Goal: Find specific page/section: Locate a particular part of the current website

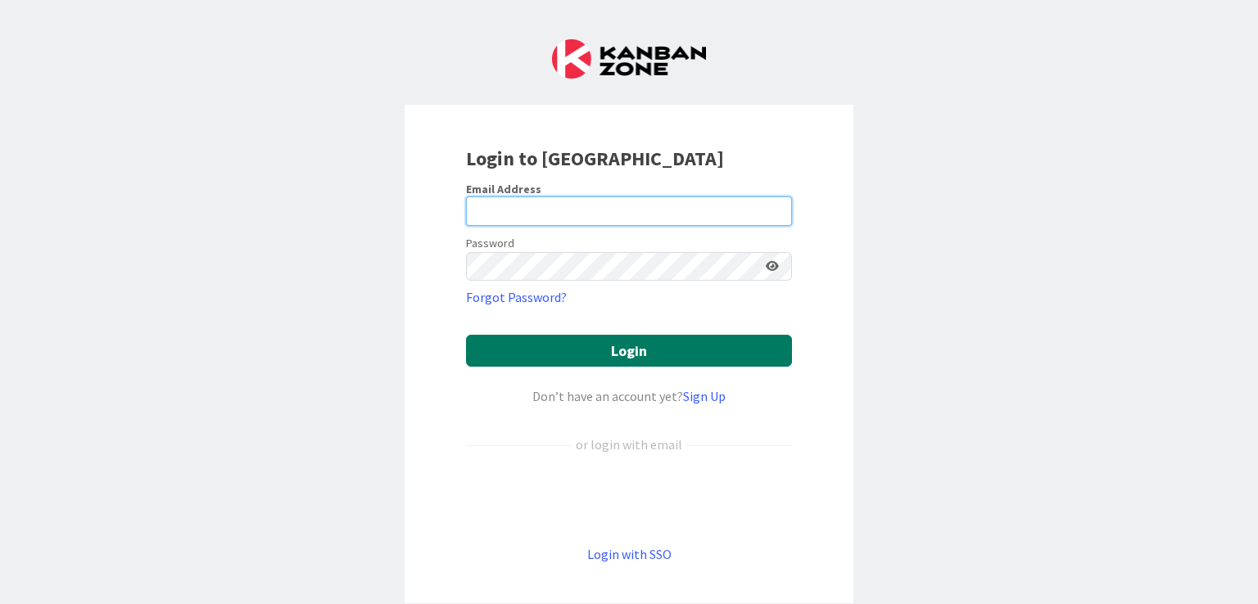
type input "[EMAIL_ADDRESS][DOMAIN_NAME]"
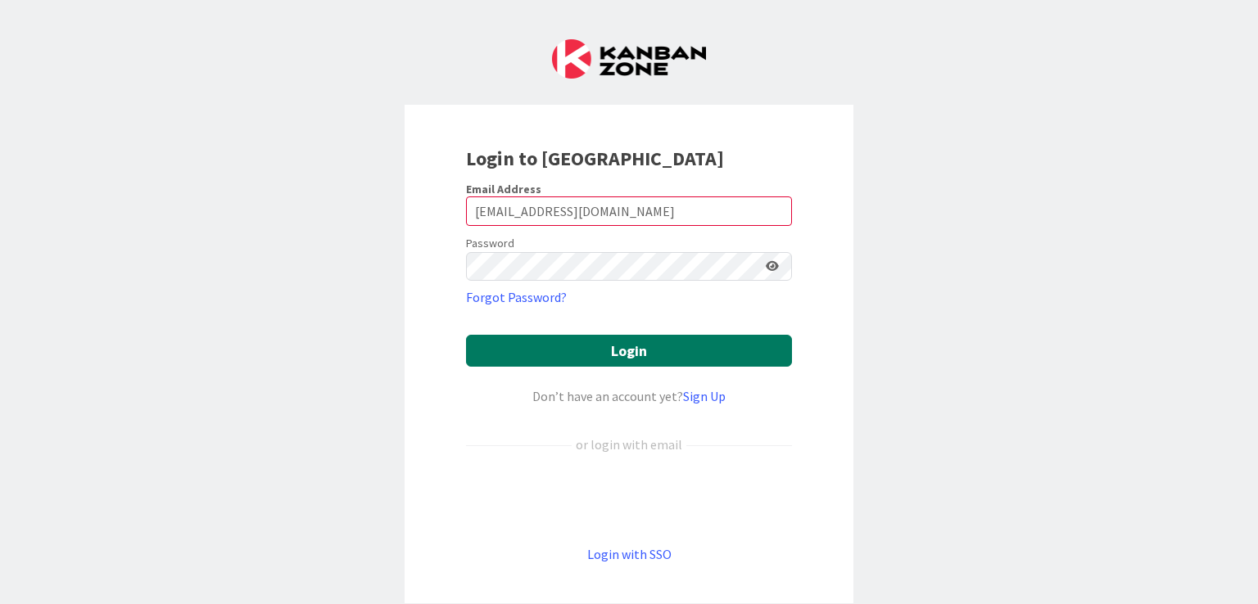
click at [580, 346] on button "Login" at bounding box center [629, 351] width 326 height 32
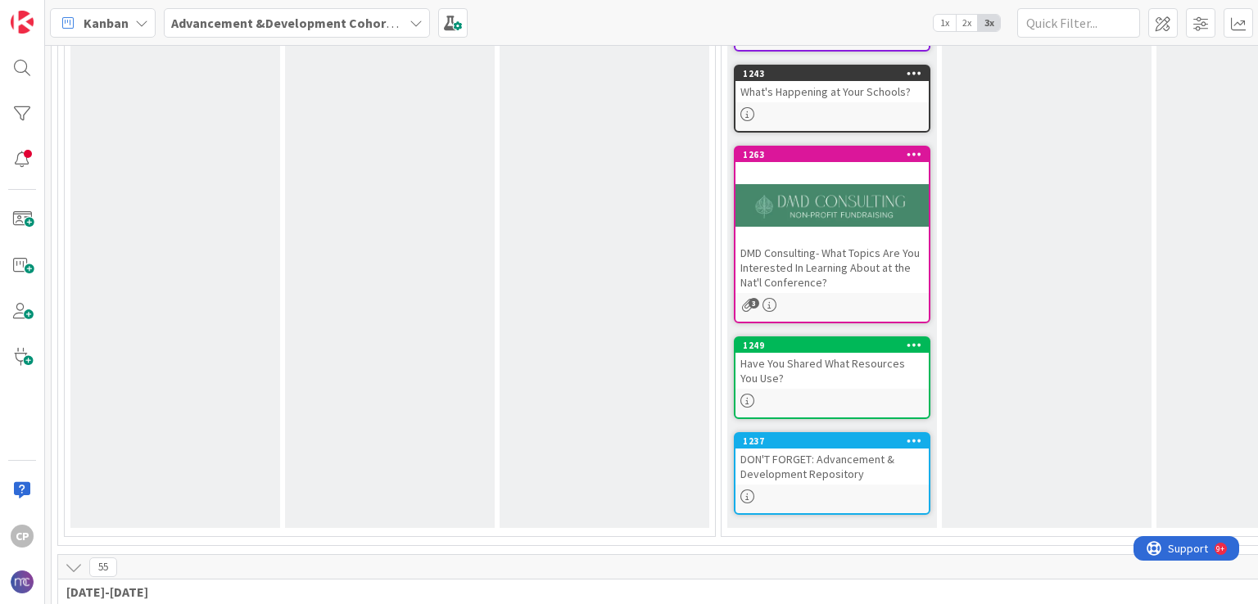
scroll to position [427, 0]
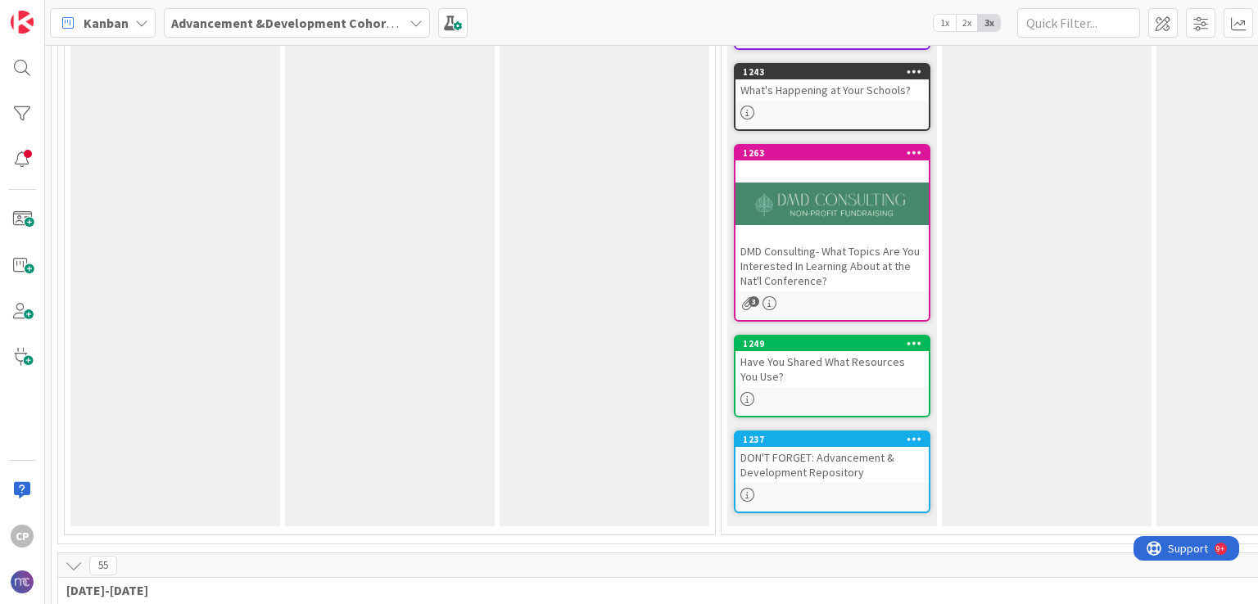
click at [819, 459] on div "DON'T FORGET: Advancement & Development Repository" at bounding box center [831, 465] width 193 height 36
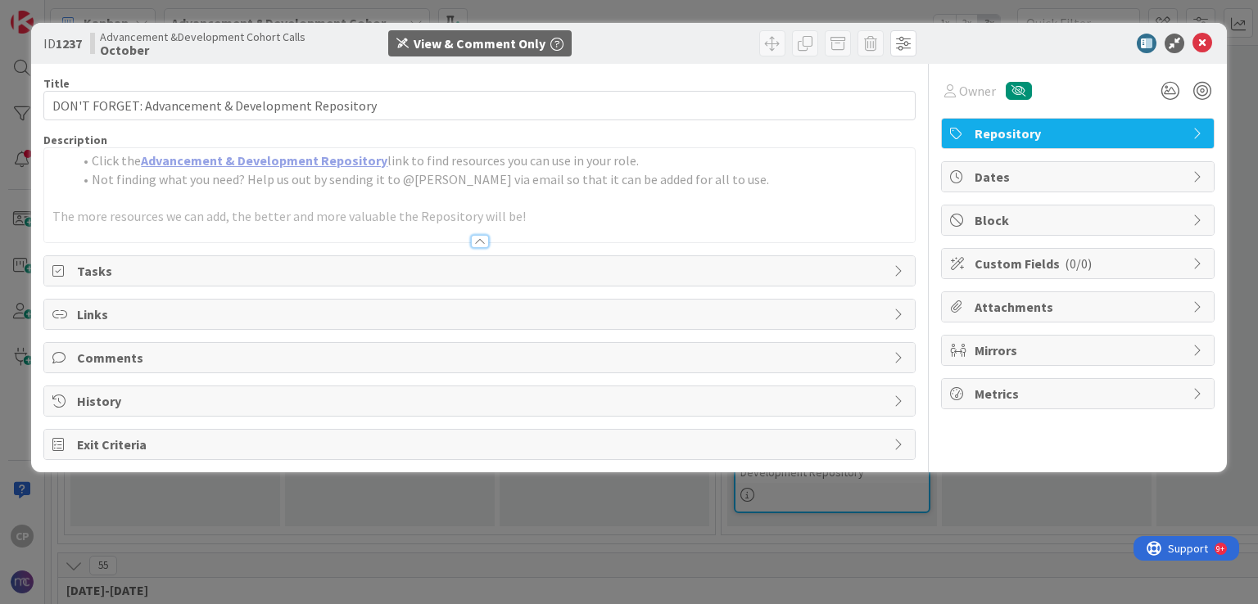
click at [307, 156] on link "Advancement & Development Repository" at bounding box center [264, 160] width 246 height 16
